Goal: Task Accomplishment & Management: Manage account settings

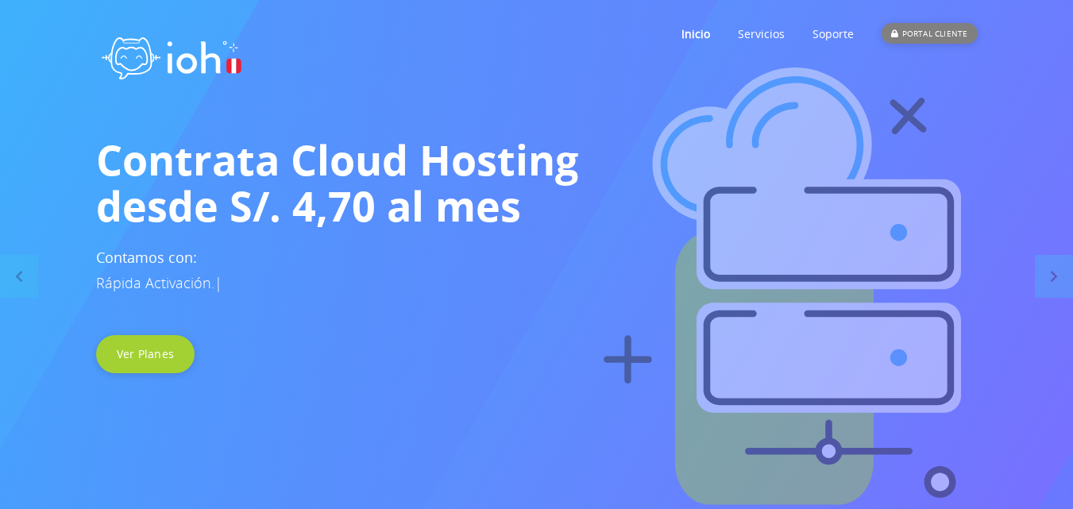
click at [930, 27] on div "PORTAL CLIENTE" at bounding box center [929, 33] width 95 height 21
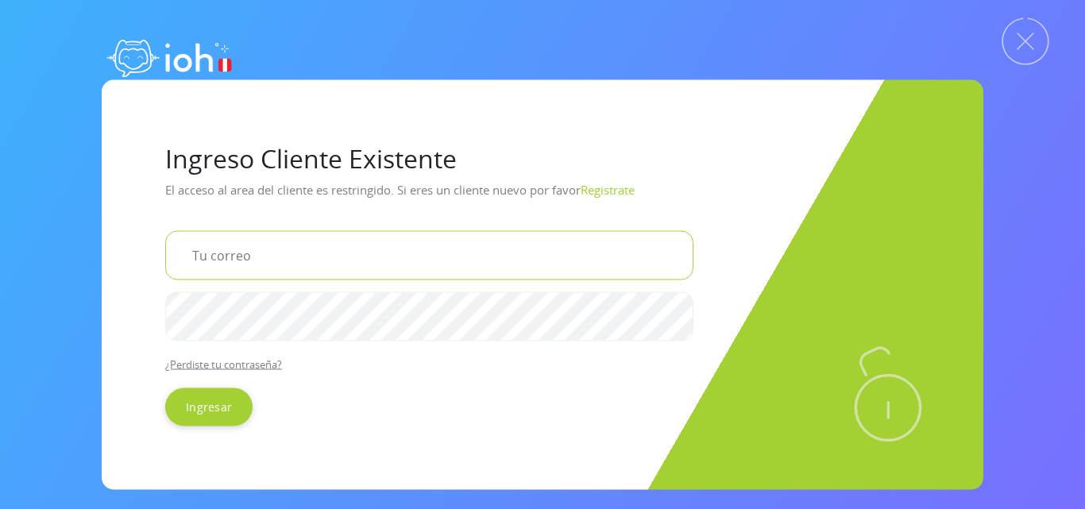
click at [320, 246] on input "email" at bounding box center [429, 254] width 528 height 49
type input "[EMAIL_ADDRESS][DOMAIN_NAME]"
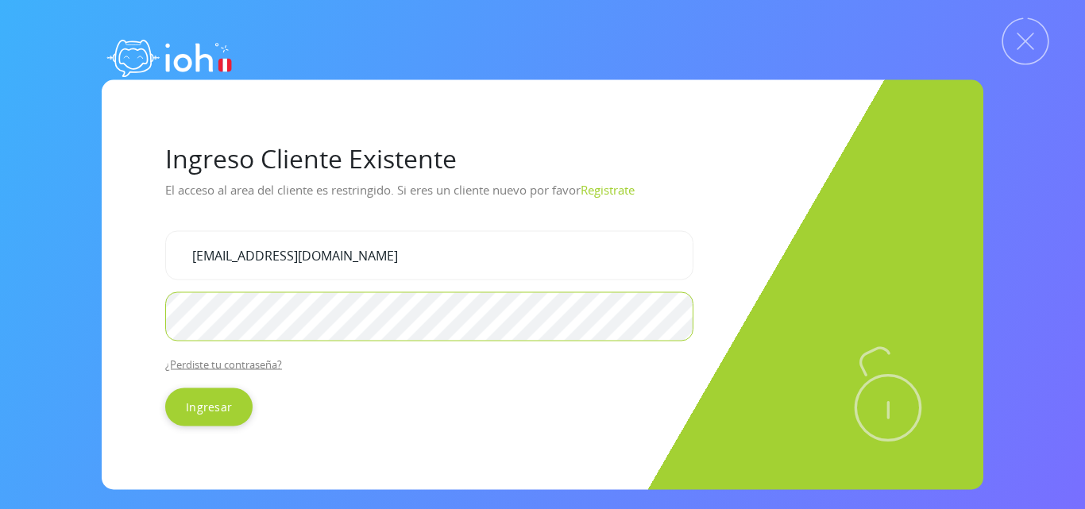
click at [165, 388] on input "Ingresar" at bounding box center [208, 407] width 87 height 38
